Goal: Obtain resource: Download file/media

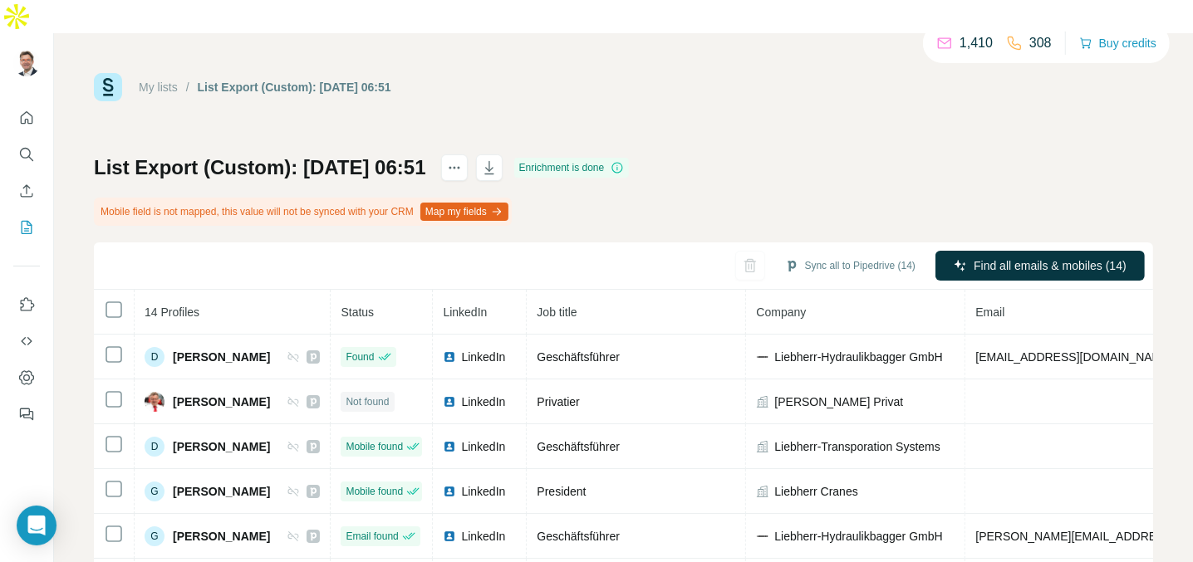
click at [598, 166] on div "List Export (Custom): [DATE] 06:51 Enrichment is done Mobile field is not mappe…" at bounding box center [623, 441] width 1059 height 574
click at [497, 159] on icon "button" at bounding box center [489, 167] width 17 height 17
click at [625, 191] on div "List Export (Custom): [DATE] 06:51 Enrichment is done Mobile field is not mappe…" at bounding box center [623, 441] width 1059 height 574
click at [497, 159] on icon "button" at bounding box center [489, 167] width 17 height 17
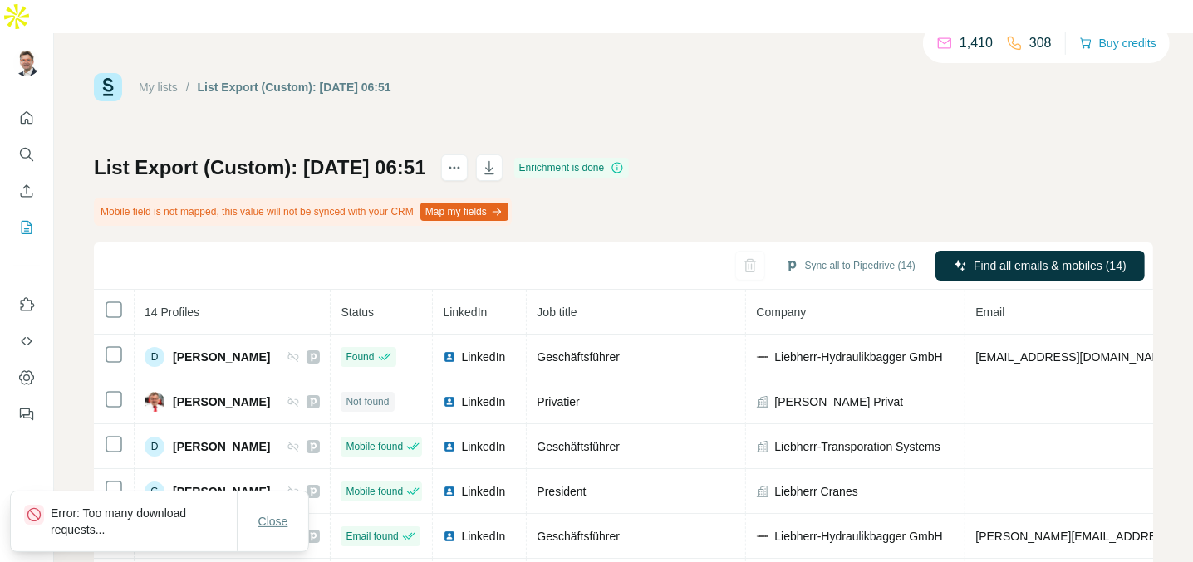
click at [257, 524] on button "Close" at bounding box center [273, 522] width 53 height 30
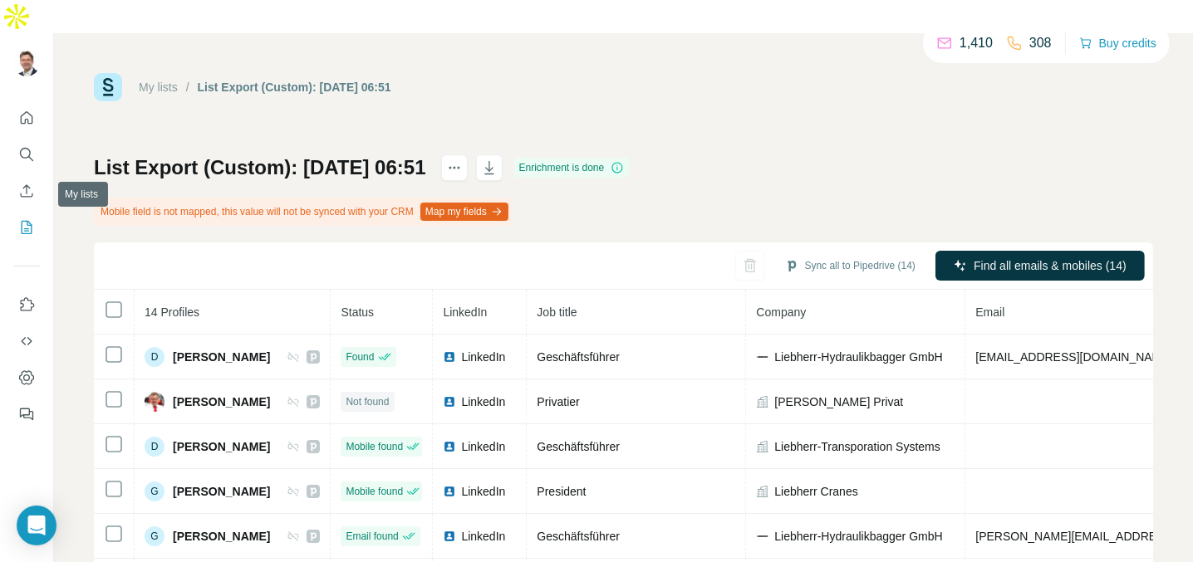
click at [27, 219] on icon "My lists" at bounding box center [26, 227] width 17 height 17
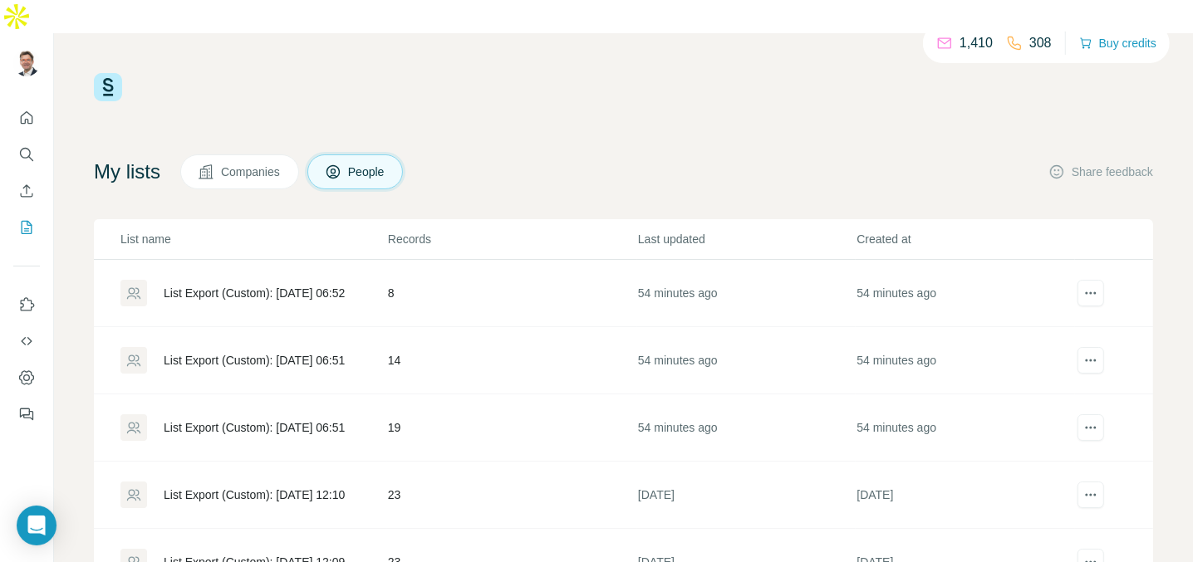
click at [231, 285] on div "List Export (Custom): [DATE] 06:52" at bounding box center [254, 293] width 181 height 17
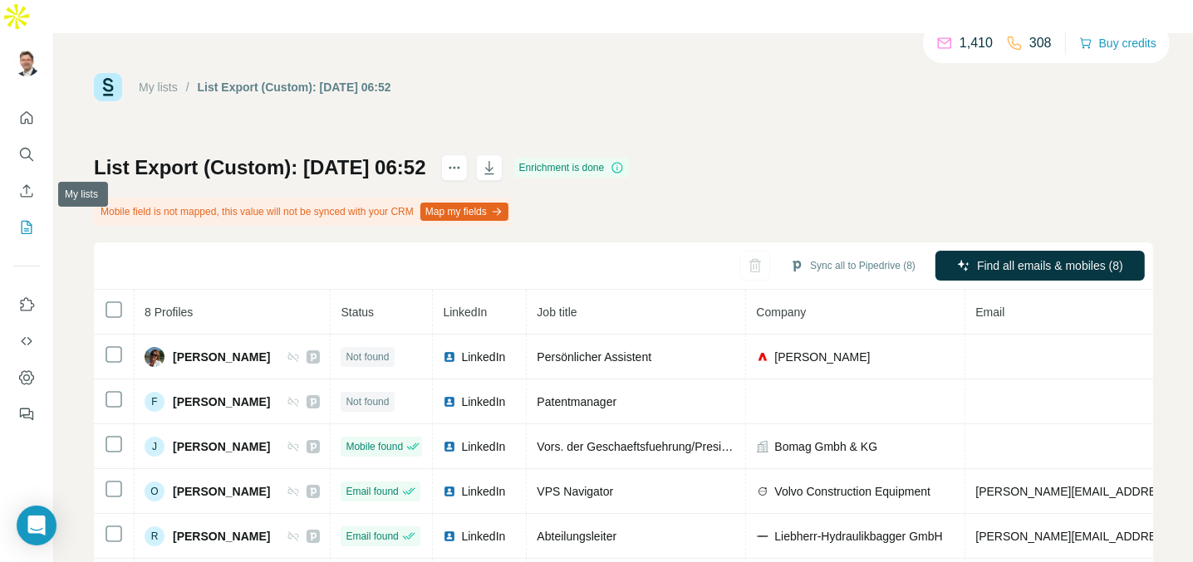
click at [27, 219] on icon "My lists" at bounding box center [26, 227] width 17 height 17
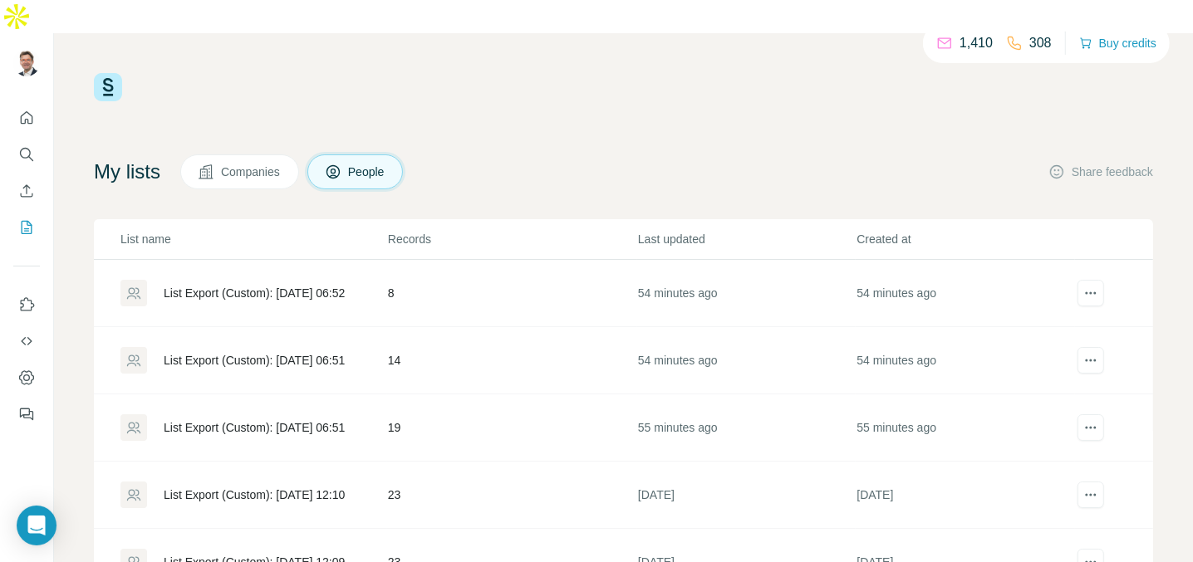
click at [247, 352] on div "List Export (Custom): [DATE] 06:51" at bounding box center [254, 360] width 181 height 17
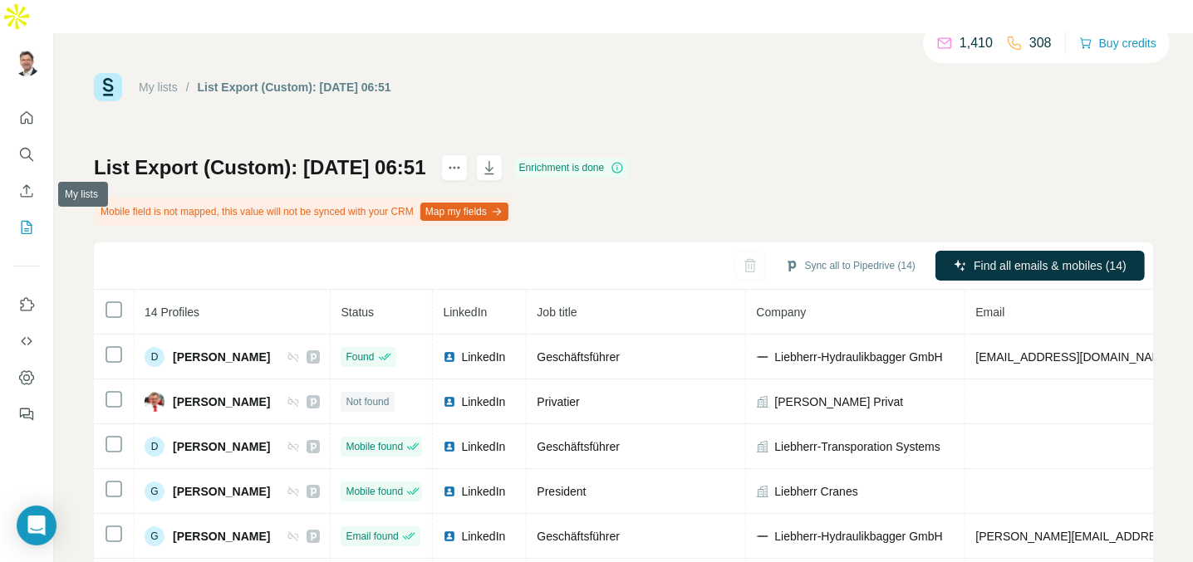
click at [27, 221] on icon "My lists" at bounding box center [28, 226] width 8 height 11
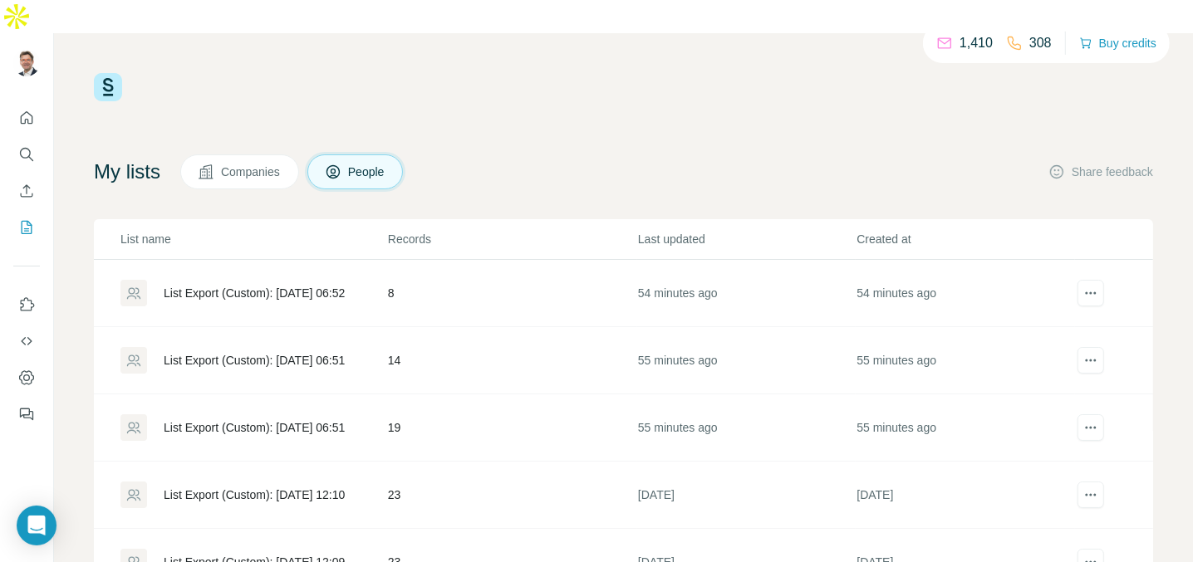
click at [202, 419] on div "List Export (Custom): [DATE] 06:51" at bounding box center [254, 427] width 181 height 17
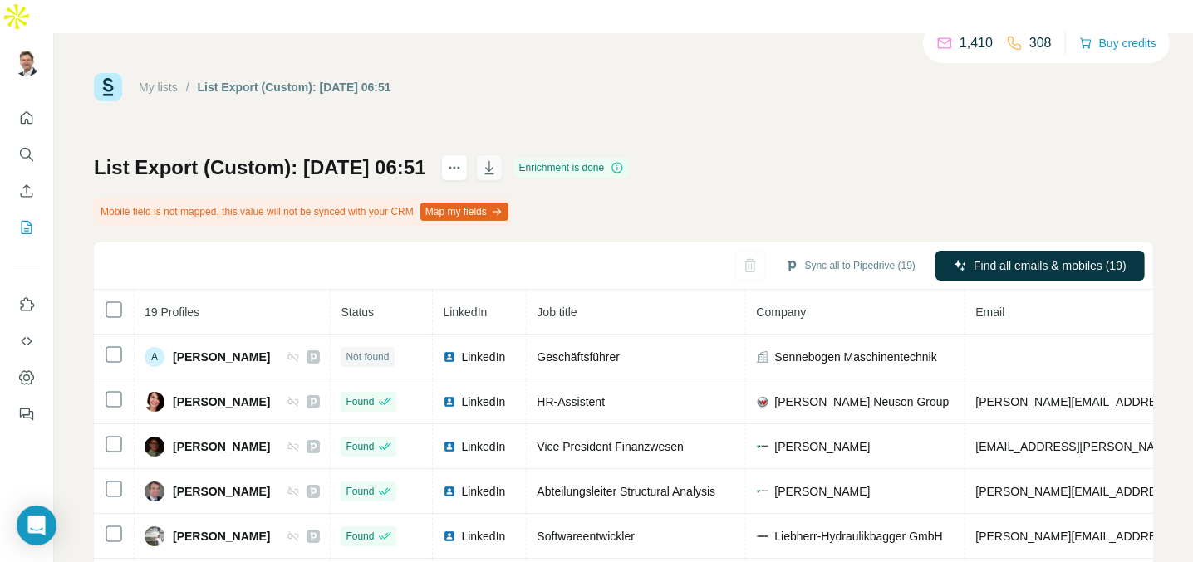
click at [497, 159] on icon "button" at bounding box center [489, 167] width 17 height 17
